Goal: Use online tool/utility: Use online tool/utility

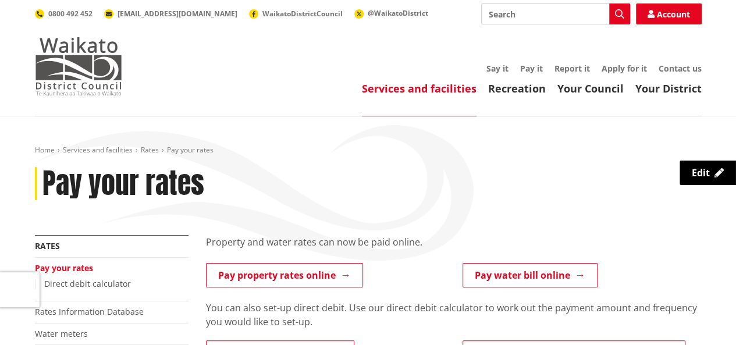
click at [86, 69] on img at bounding box center [78, 66] width 87 height 58
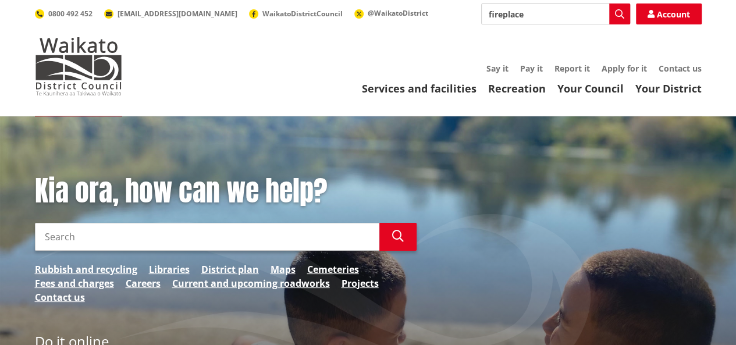
type input "fireplace"
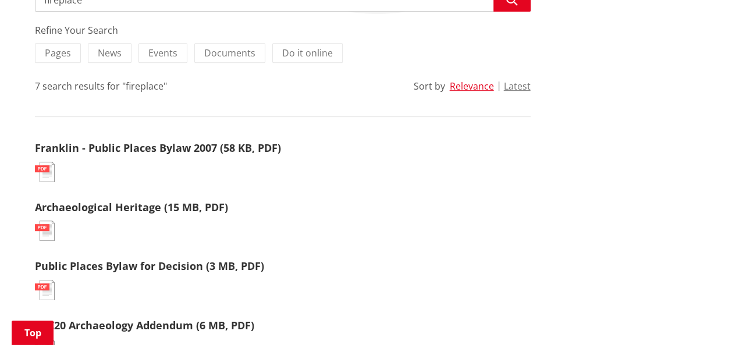
scroll to position [233, 0]
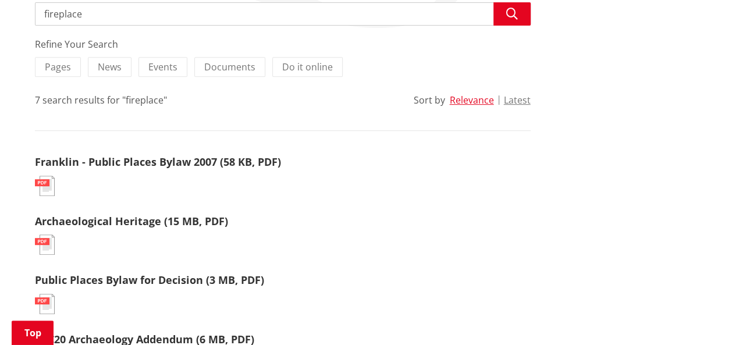
click at [59, 15] on input "fireplace" at bounding box center [283, 13] width 496 height 23
type input "fire place"
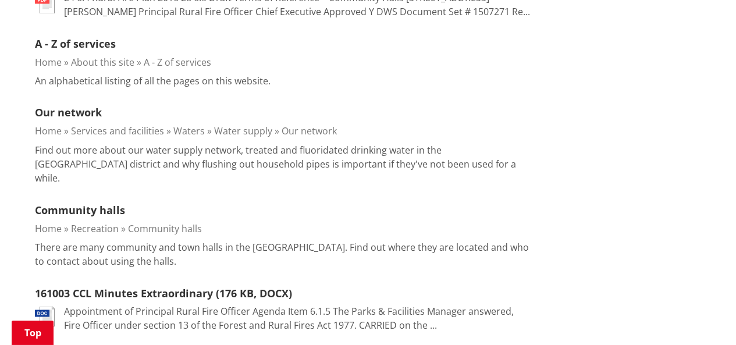
scroll to position [931, 0]
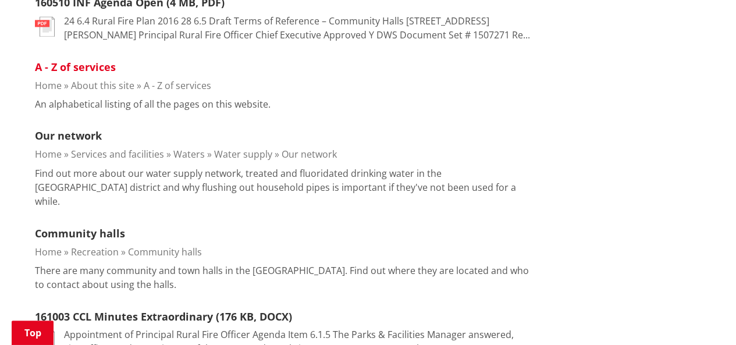
click at [71, 68] on link "A - Z of services" at bounding box center [75, 67] width 81 height 14
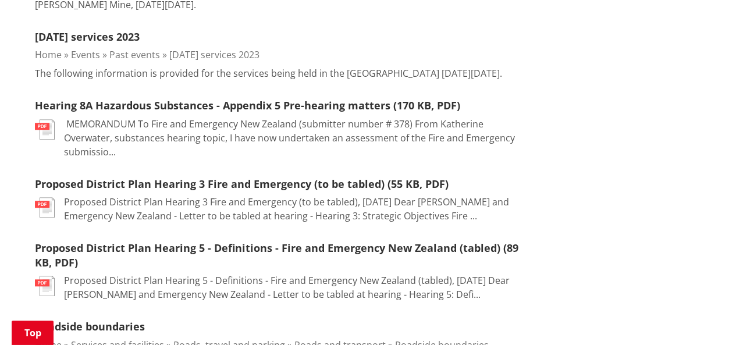
scroll to position [465, 0]
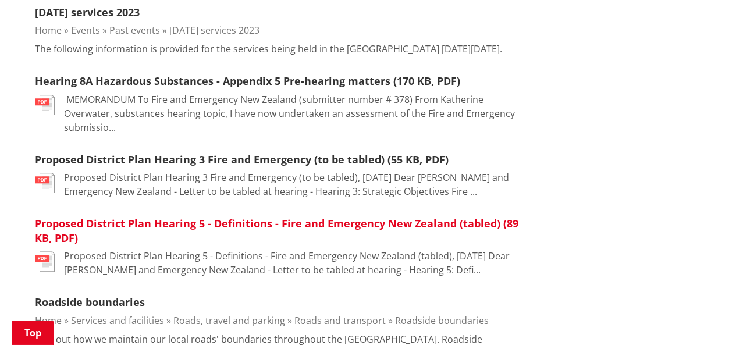
click at [56, 229] on link "Proposed District Plan Hearing 5 - Definitions - Fire and Emergency New Zealand…" at bounding box center [276, 230] width 483 height 29
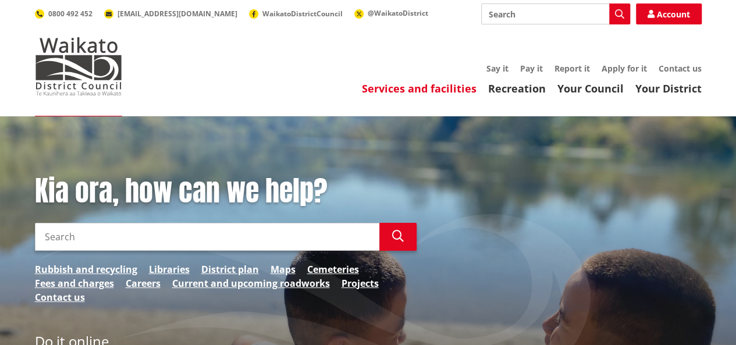
click at [450, 92] on link "Services and facilities" at bounding box center [419, 88] width 115 height 14
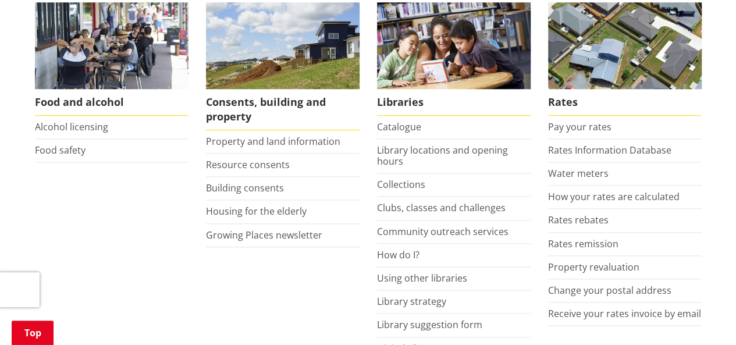
scroll to position [524, 0]
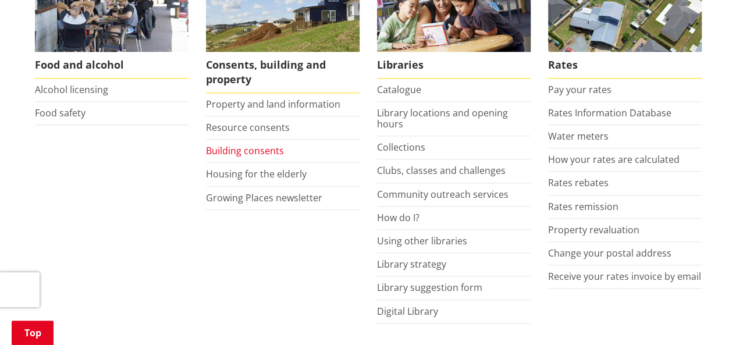
click at [232, 148] on link "Building consents" at bounding box center [245, 150] width 78 height 13
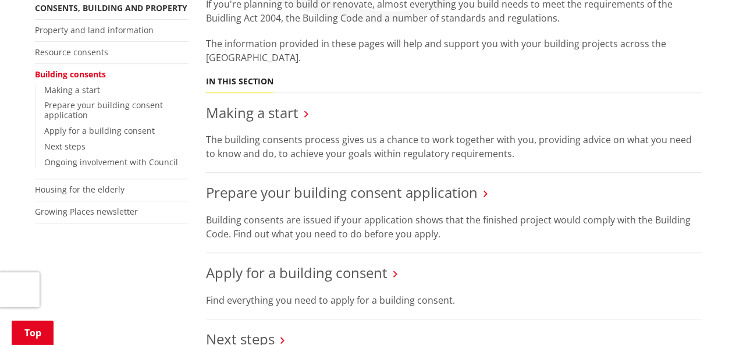
scroll to position [116, 0]
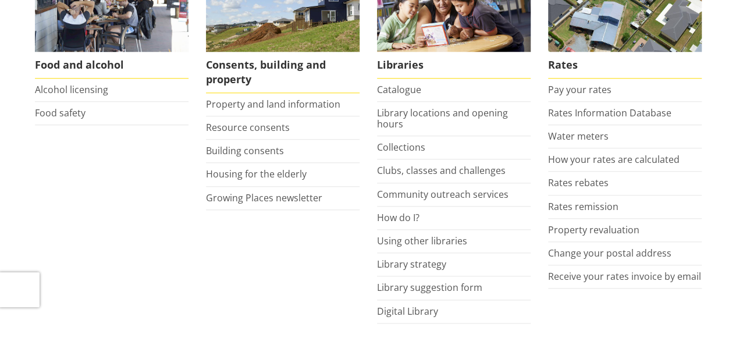
scroll to position [524, 0]
click at [252, 99] on link "Property and land information" at bounding box center [273, 104] width 134 height 13
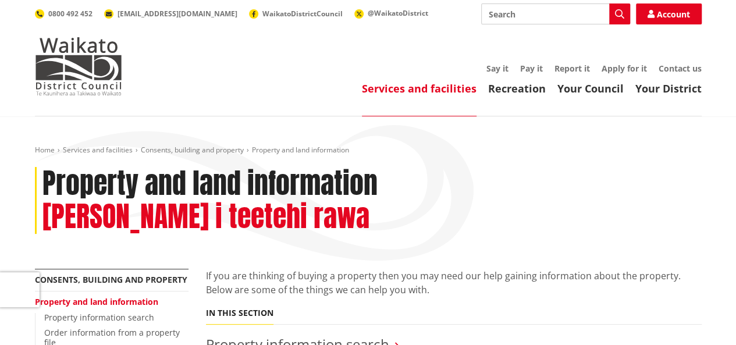
click at [551, 11] on input "Search" at bounding box center [555, 13] width 149 height 21
type input "fire places"
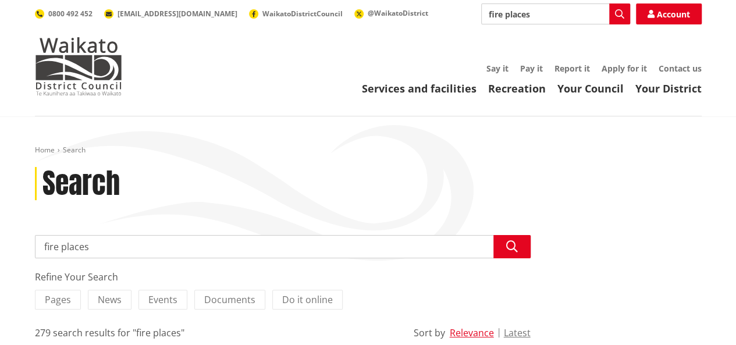
drag, startPoint x: 549, startPoint y: 15, endPoint x: 489, endPoint y: 15, distance: 60.5
click at [489, 15] on input "fire places" at bounding box center [555, 13] width 149 height 21
type input "brochures"
click at [227, 298] on span "Documents" at bounding box center [229, 299] width 51 height 13
click at [0, 0] on input "Documents" at bounding box center [0, 0] width 0 height 0
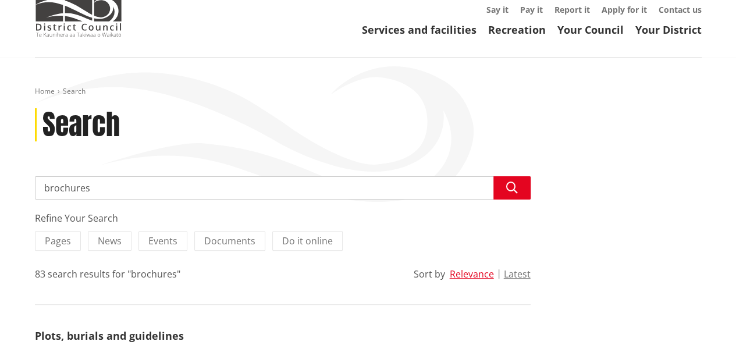
scroll to position [163, 0]
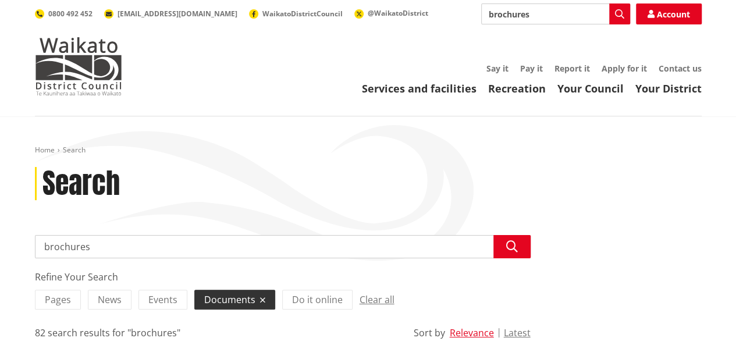
drag, startPoint x: 139, startPoint y: 250, endPoint x: 0, endPoint y: 241, distance: 139.3
type input "fire places"
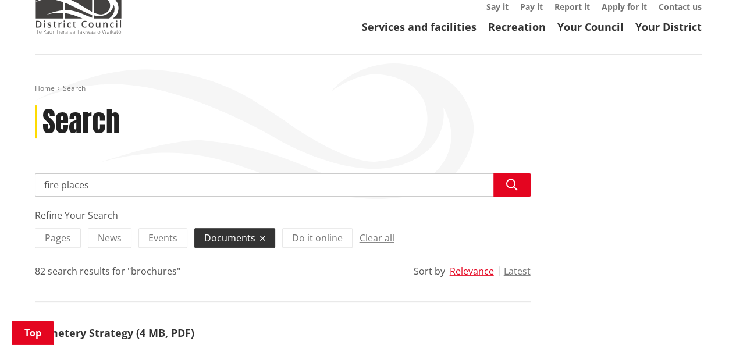
scroll to position [175, 0]
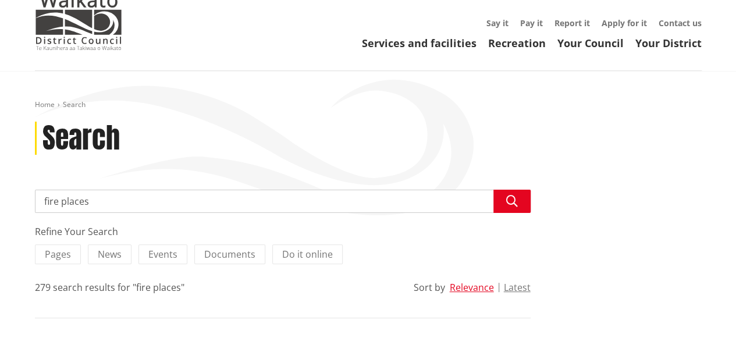
scroll to position [175, 0]
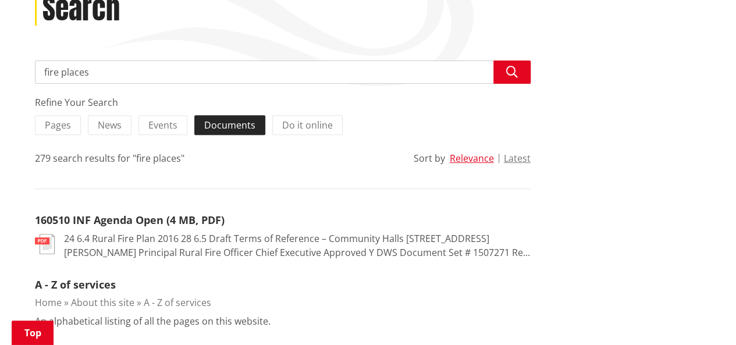
click at [218, 129] on span "Documents" at bounding box center [229, 125] width 51 height 13
click at [0, 0] on input "Documents" at bounding box center [0, 0] width 0 height 0
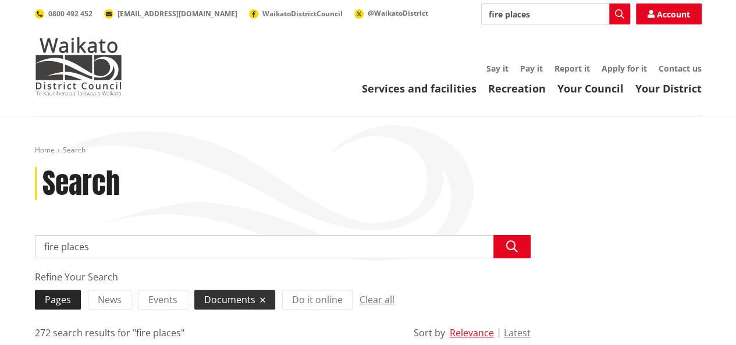
click at [58, 303] on span "Pages" at bounding box center [58, 299] width 26 height 13
click at [0, 0] on input "Pages" at bounding box center [0, 0] width 0 height 0
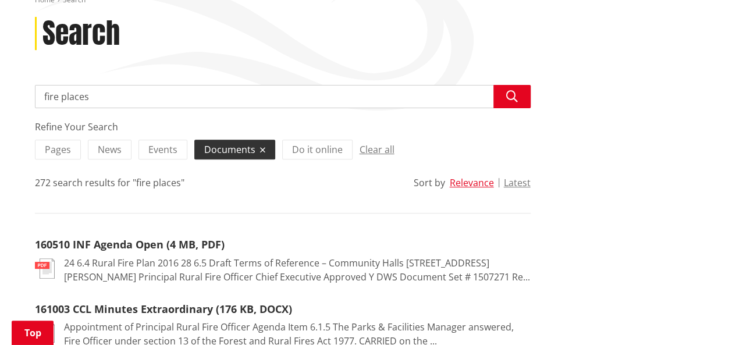
scroll to position [291, 0]
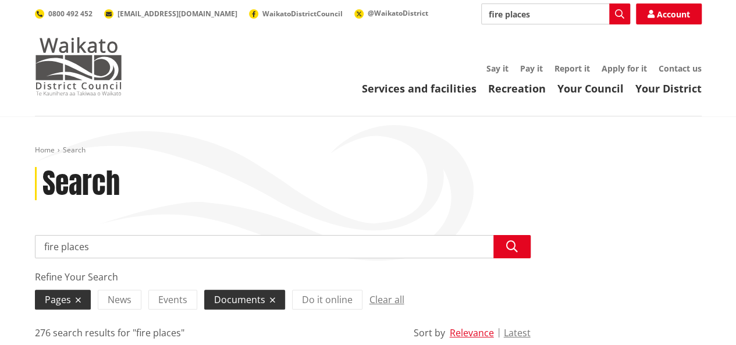
click at [63, 77] on img at bounding box center [78, 66] width 87 height 58
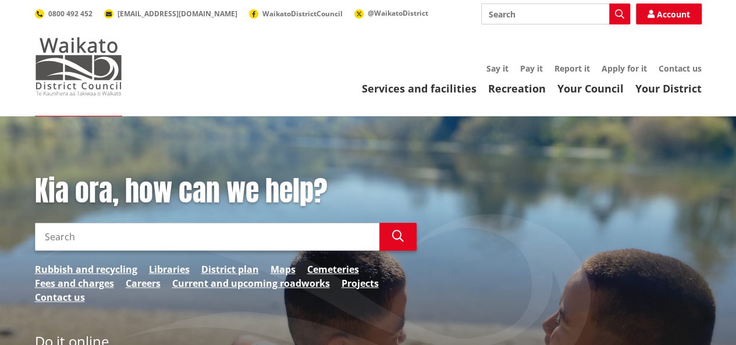
click at [86, 64] on img at bounding box center [78, 66] width 87 height 58
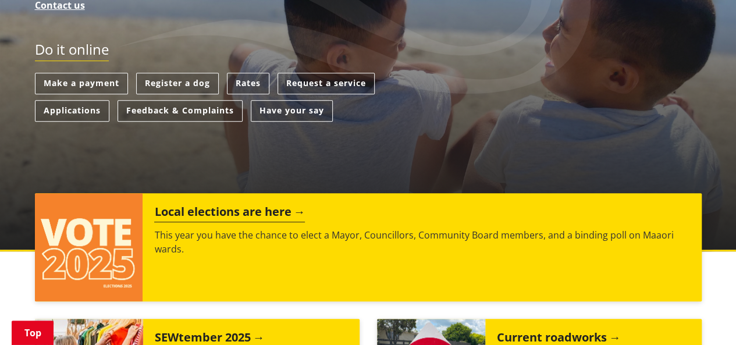
scroll to position [291, 0]
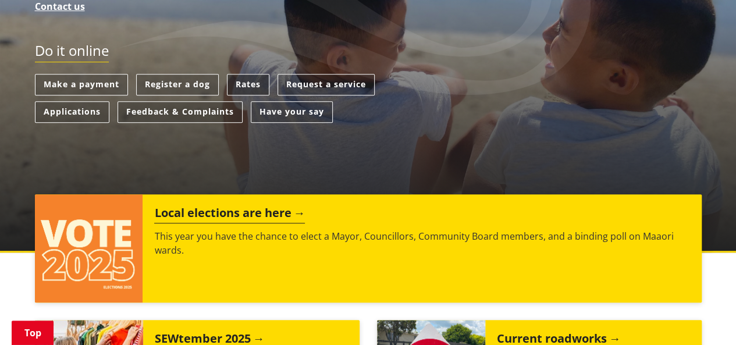
click at [259, 86] on link "Rates" at bounding box center [248, 85] width 42 height 22
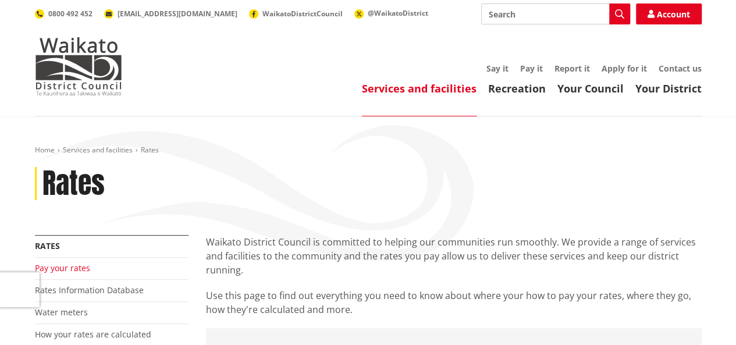
click at [58, 269] on link "Pay your rates" at bounding box center [62, 267] width 55 height 11
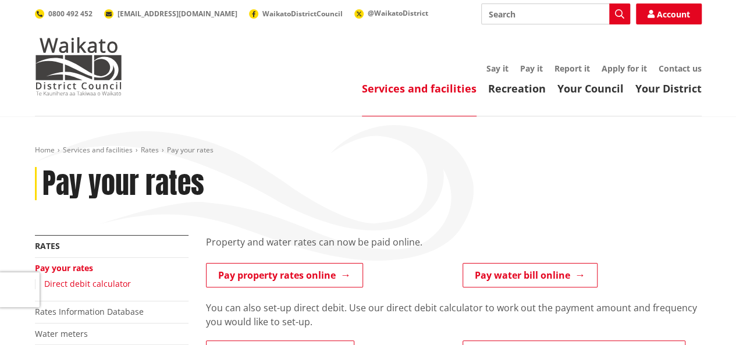
click at [99, 287] on link "Direct debit calculator" at bounding box center [87, 283] width 87 height 11
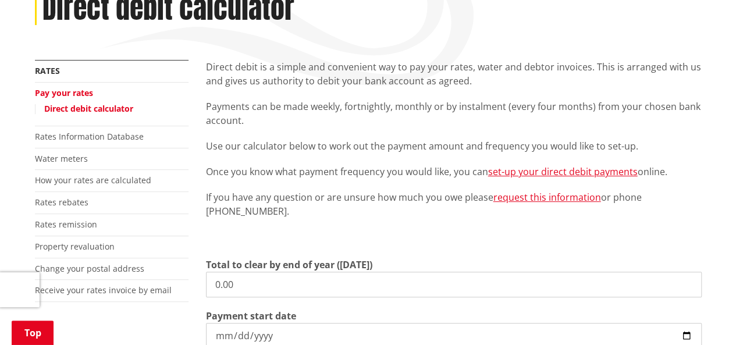
scroll to position [291, 0]
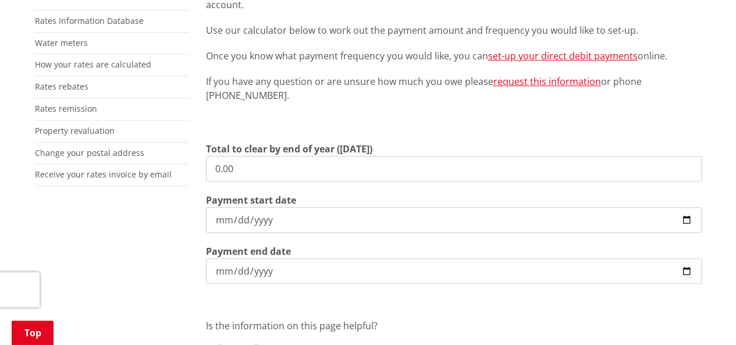
drag, startPoint x: 246, startPoint y: 166, endPoint x: 246, endPoint y: 222, distance: 55.3
click at [184, 160] on div "More from this section Rates Pay your rates Direct debit calculator Rates Infor…" at bounding box center [368, 183] width 684 height 478
type input "5,340.55"
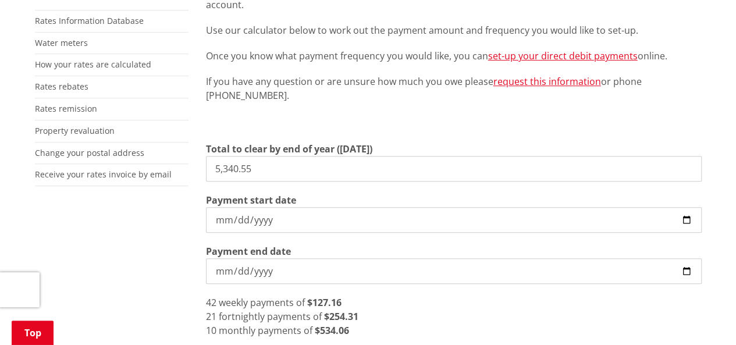
click at [222, 220] on input "[DATE]" at bounding box center [454, 220] width 496 height 26
type input "[DATE]"
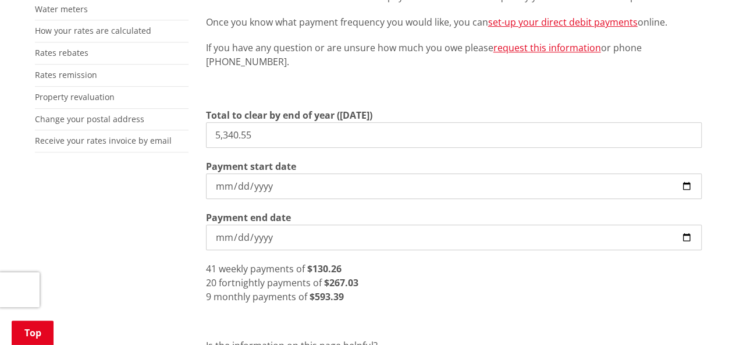
scroll to position [349, 0]
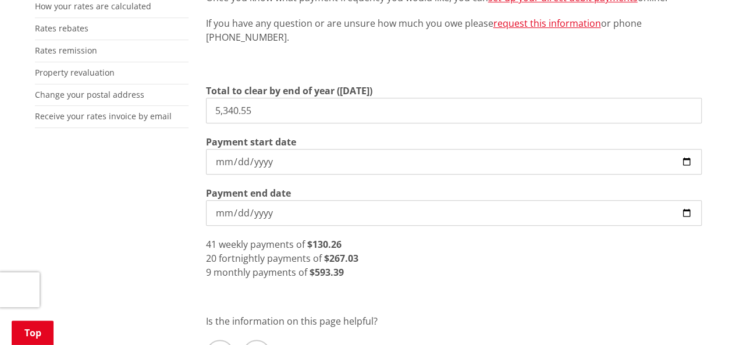
click at [365, 271] on div "9 monthly payments of $593.39" at bounding box center [454, 272] width 496 height 14
